Goal: Navigation & Orientation: Go to known website

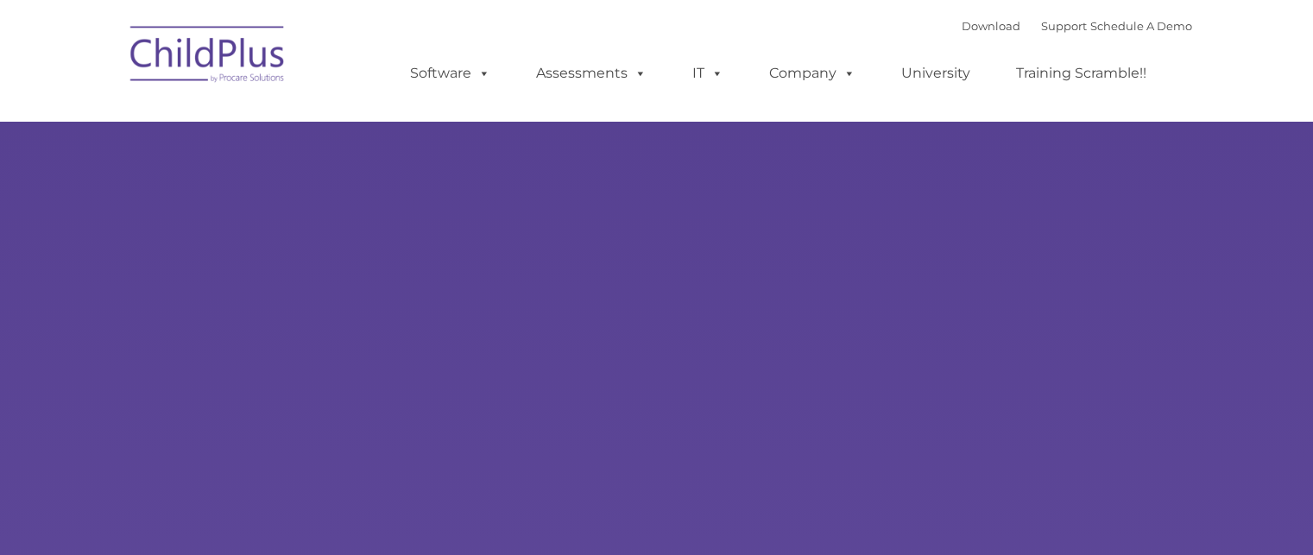
type input ""
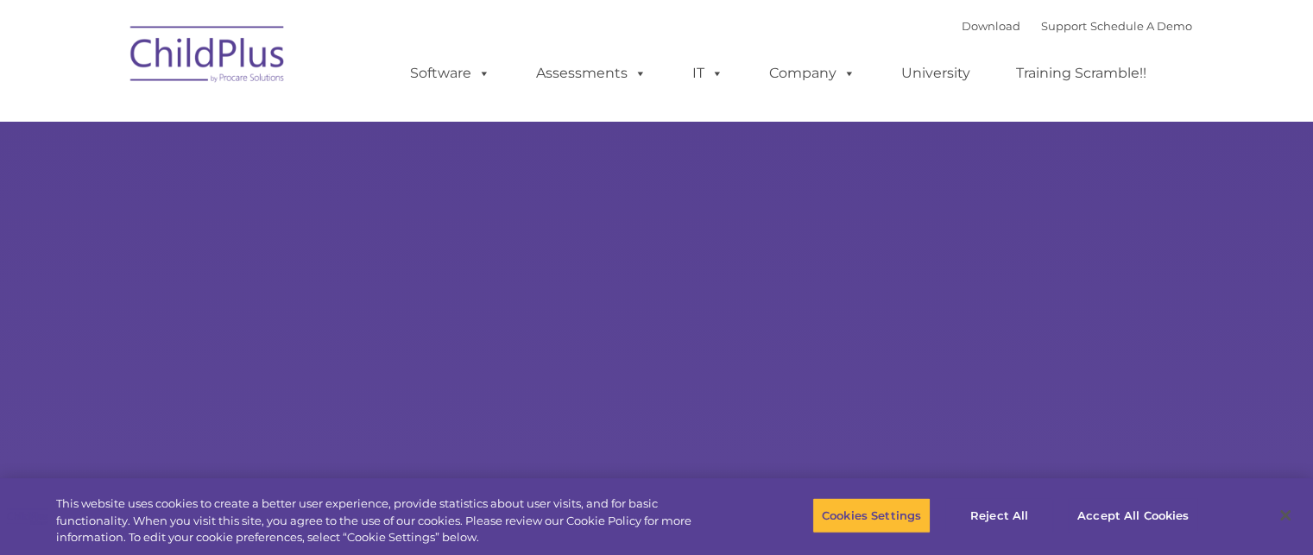
select select "MEDIUM"
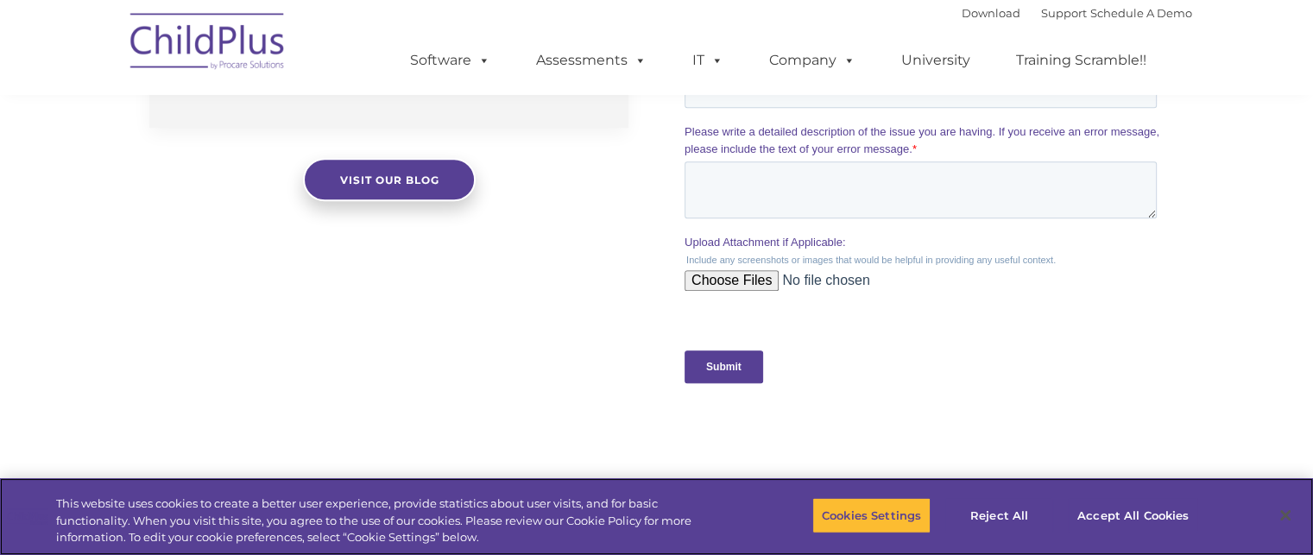
scroll to position [1863, 0]
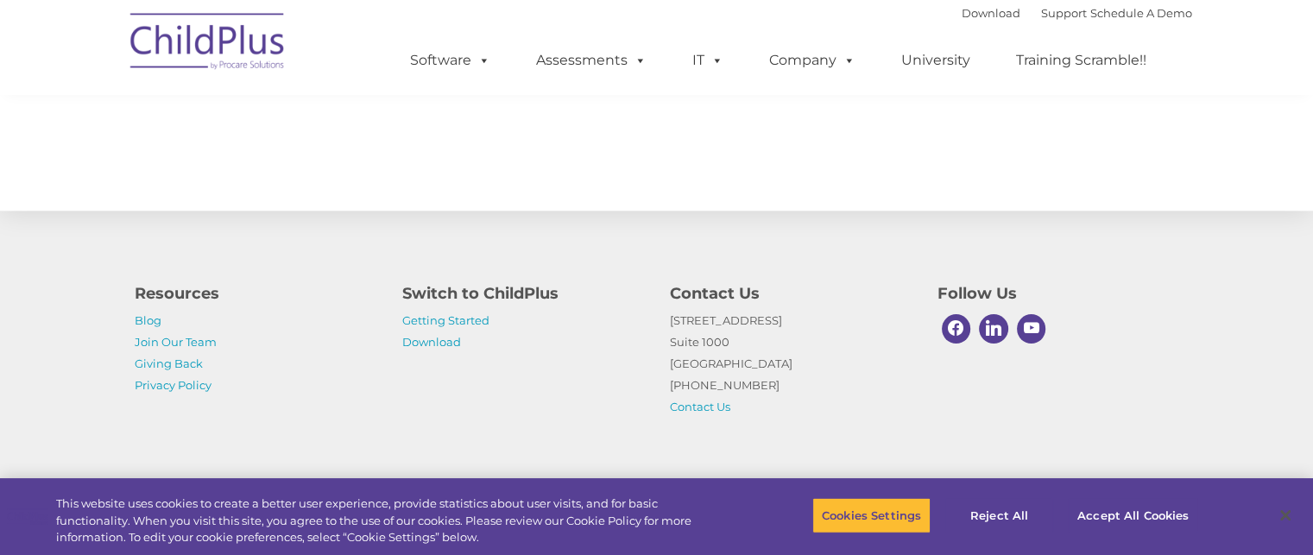
scroll to position [1986, 0]
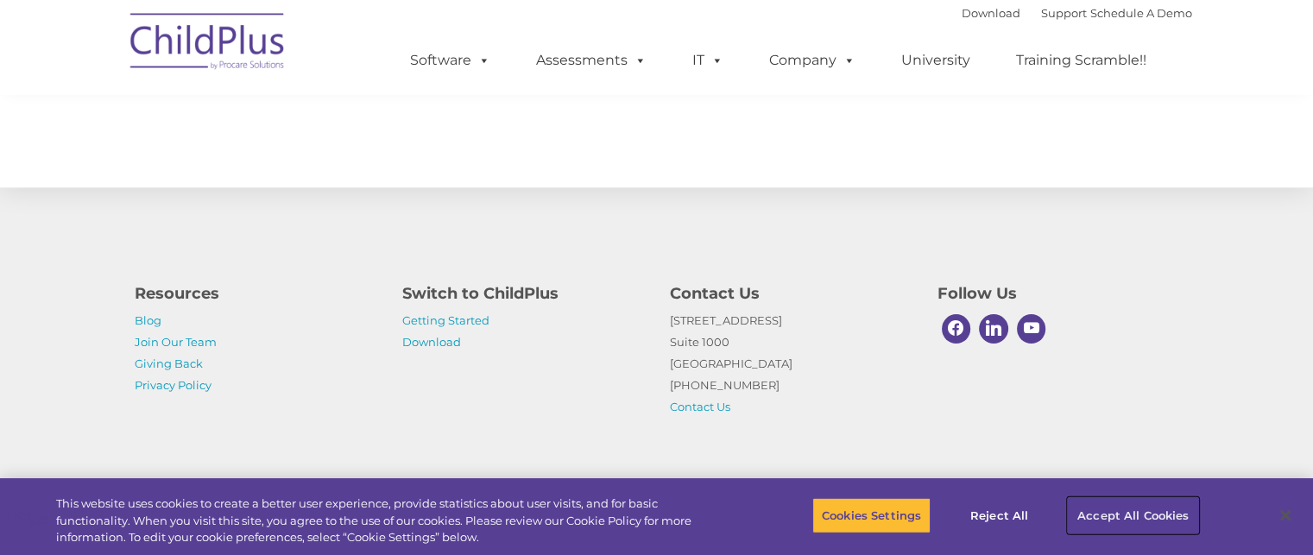
click at [1130, 514] on button "Accept All Cookies" at bounding box center [1132, 515] width 130 height 36
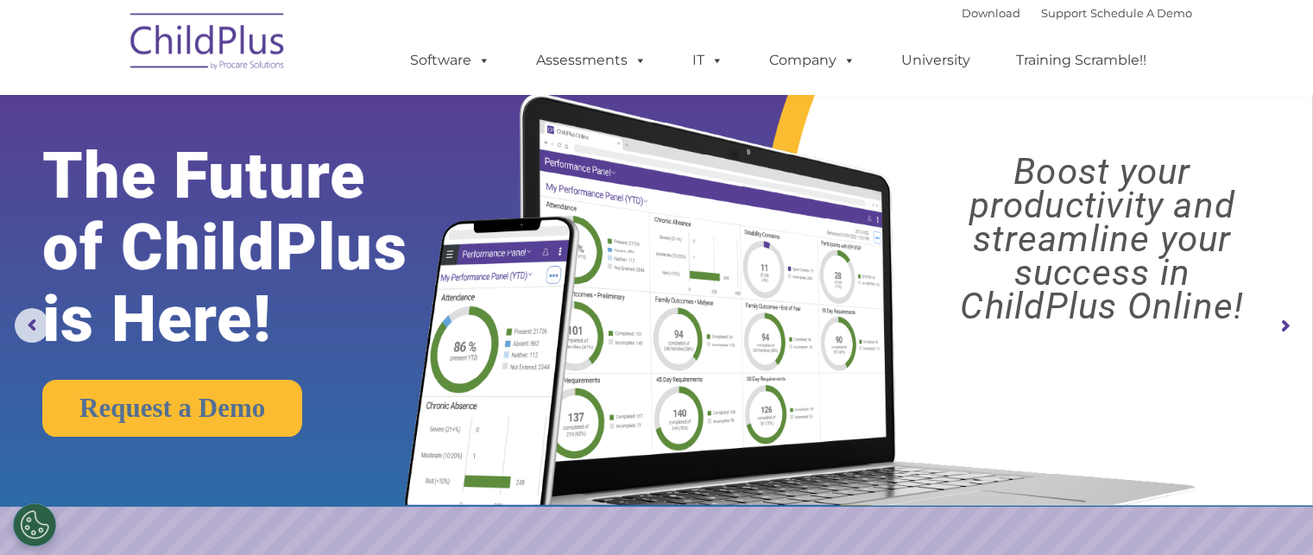
scroll to position [0, 0]
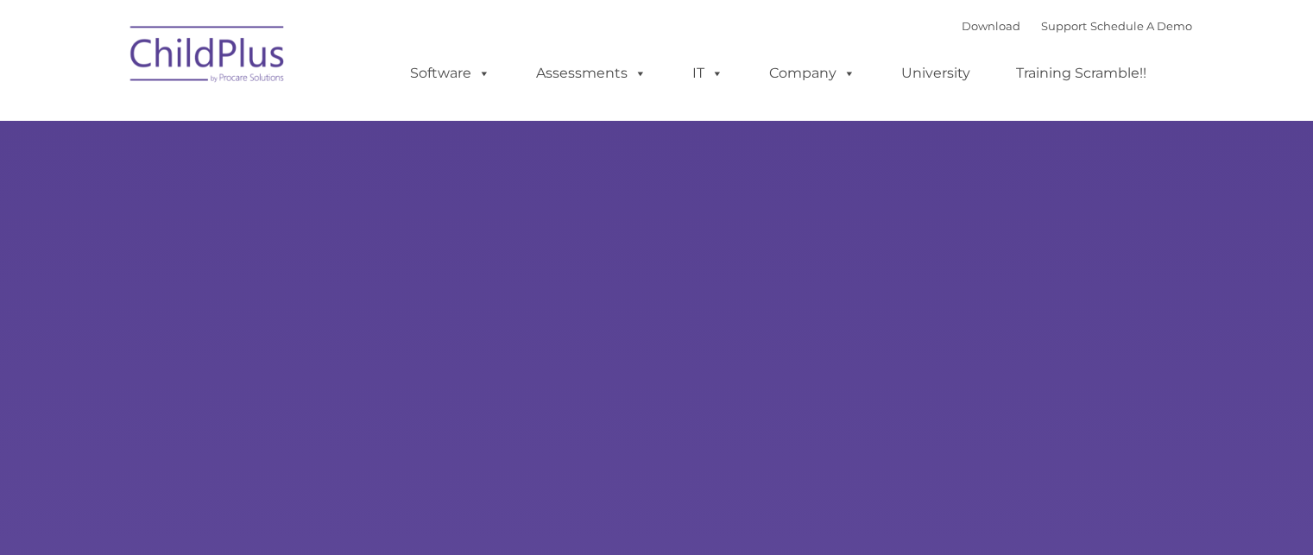
type input ""
select select "MEDIUM"
